Goal: Navigation & Orientation: Find specific page/section

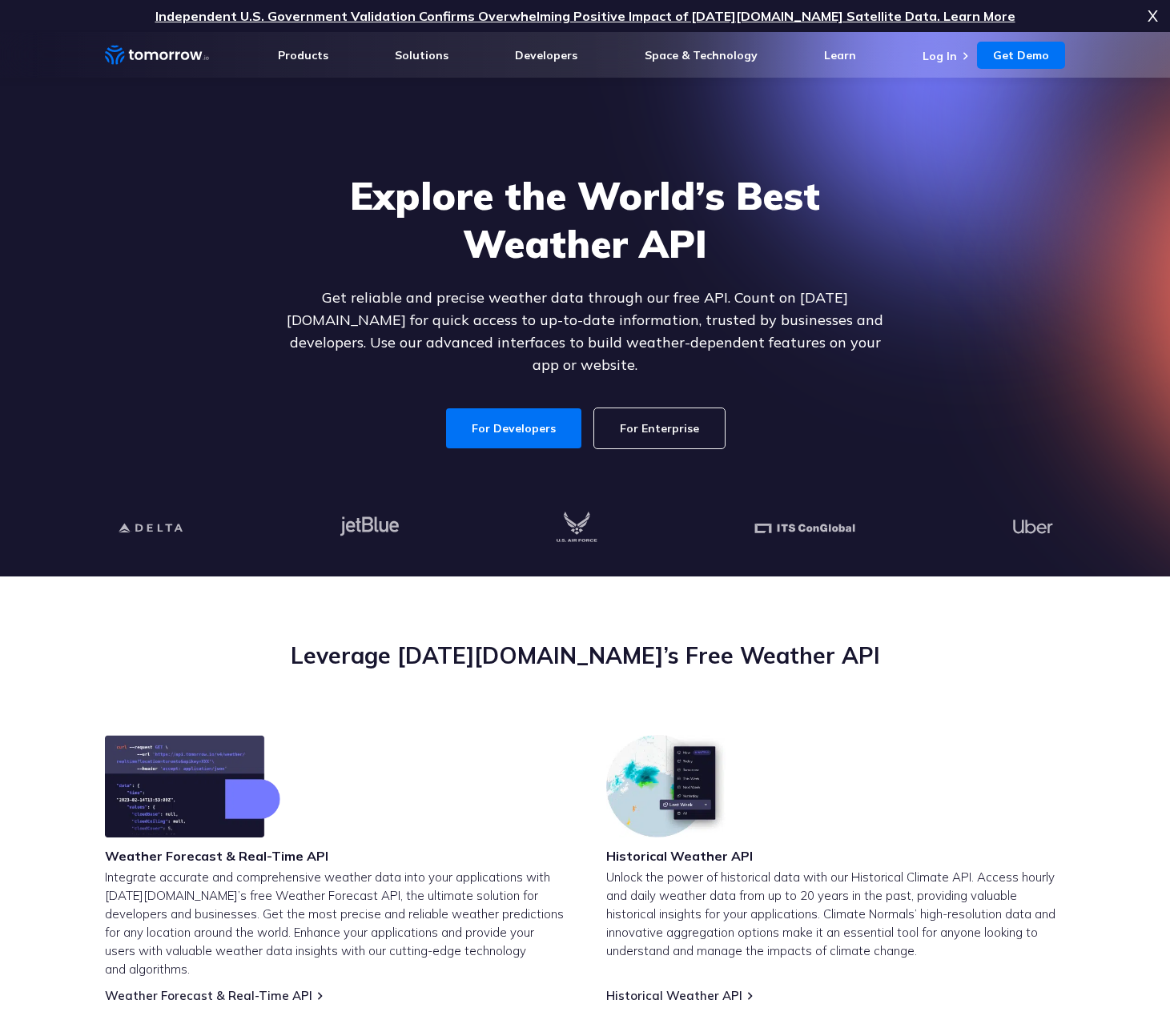
click at [647, 408] on link "For Enterprise" at bounding box center [659, 428] width 131 height 40
click at [537, 411] on link "For Developers" at bounding box center [514, 428] width 136 height 40
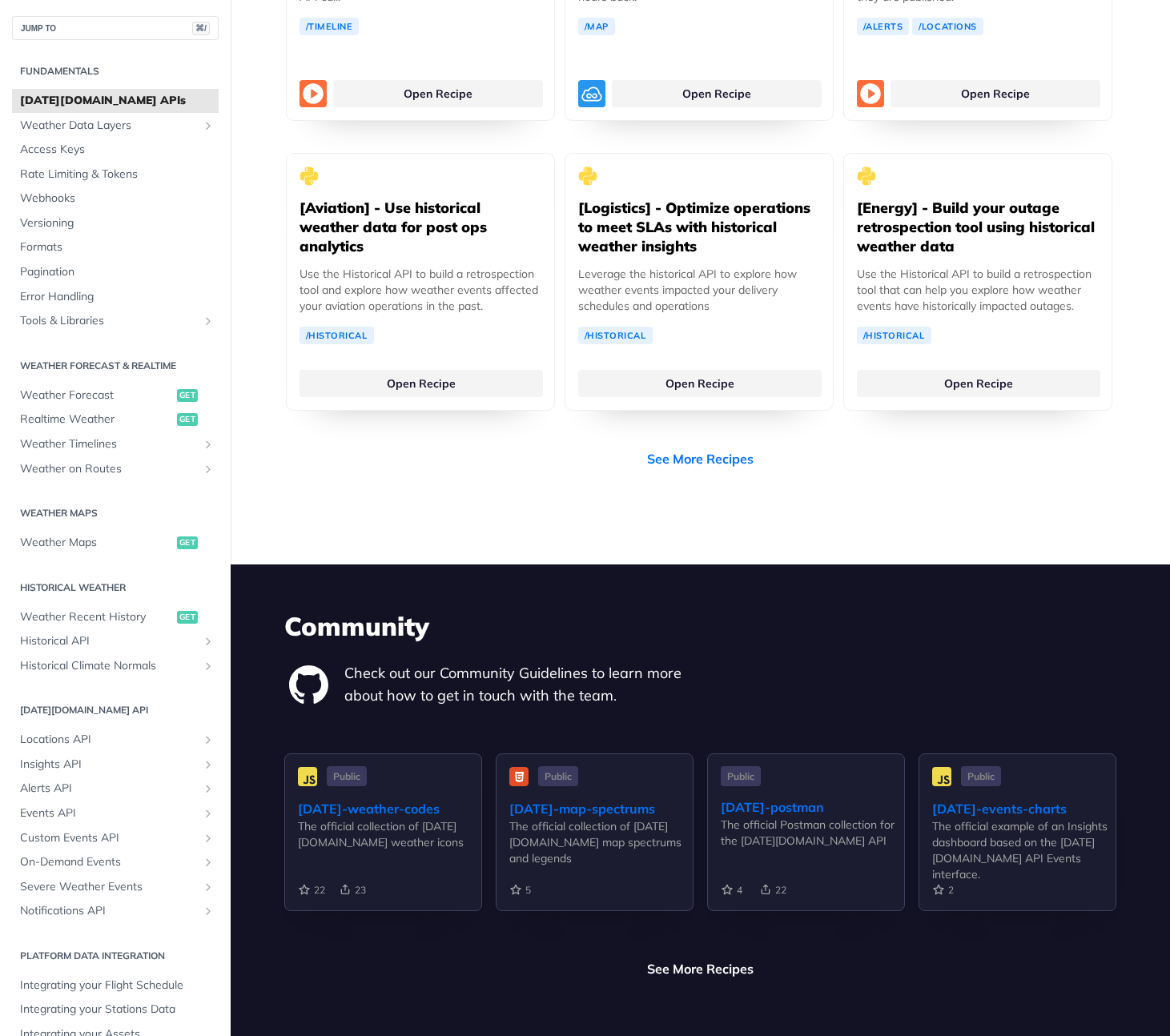
scroll to position [3489, 0]
